Goal: Check status: Check status

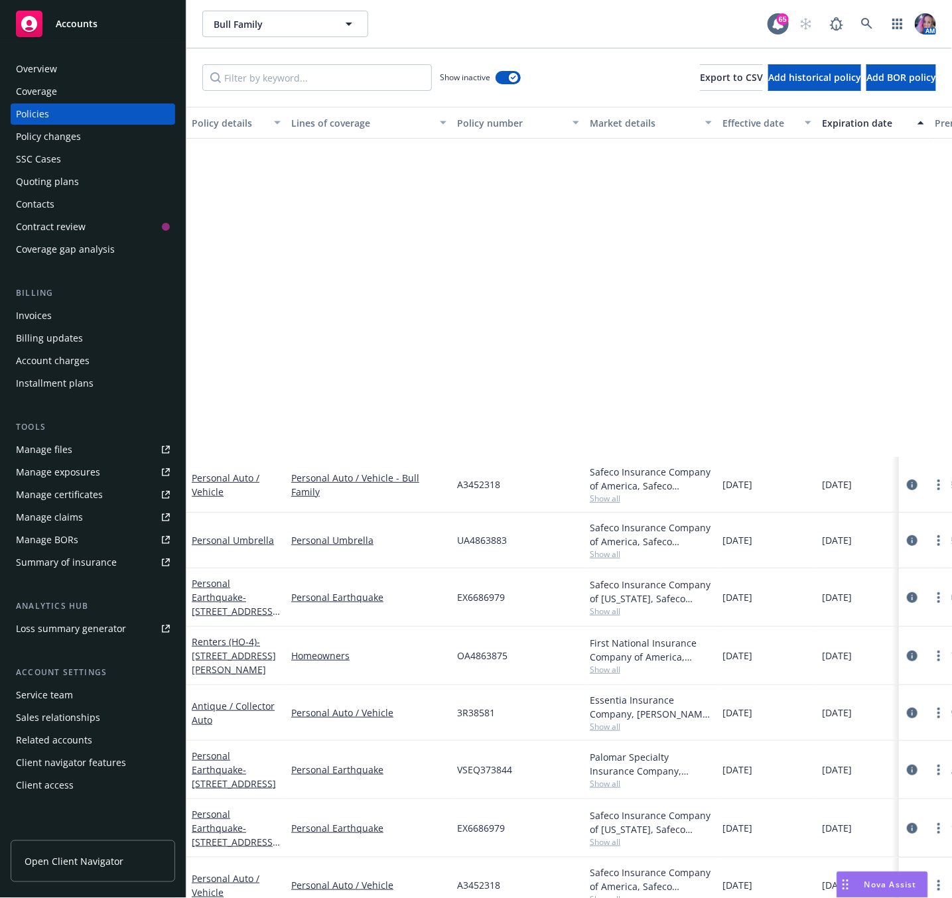
scroll to position [398, 0]
